Goal: Find specific page/section: Find specific page/section

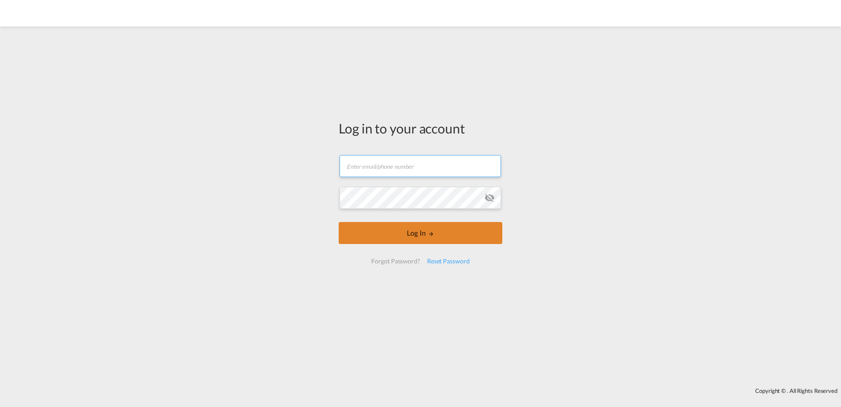
type input "[EMAIL_ADDRESS][DOMAIN_NAME]"
click at [400, 231] on button "Log In" at bounding box center [421, 233] width 164 height 22
